Goal: Transaction & Acquisition: Subscribe to service/newsletter

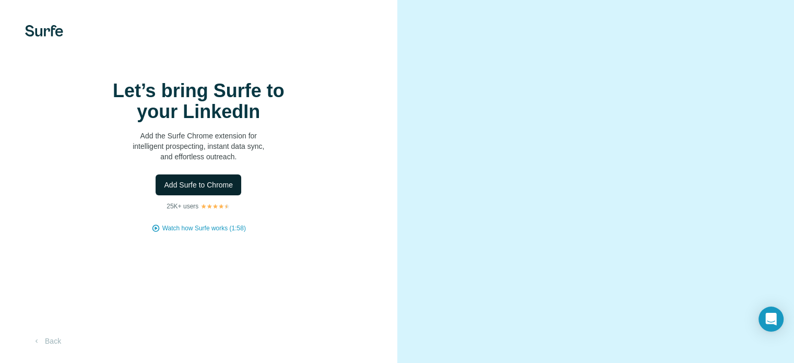
click at [212, 195] on button "Add Surfe to Chrome" at bounding box center [198, 184] width 86 height 21
click at [220, 190] on span "Add Surfe to Chrome" at bounding box center [198, 184] width 69 height 10
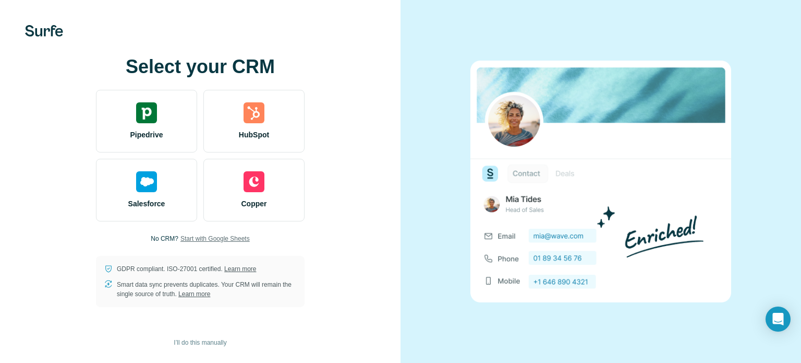
click at [238, 238] on span "Start with Google Sheets" at bounding box center [215, 238] width 69 height 9
